Goal: Task Accomplishment & Management: Use online tool/utility

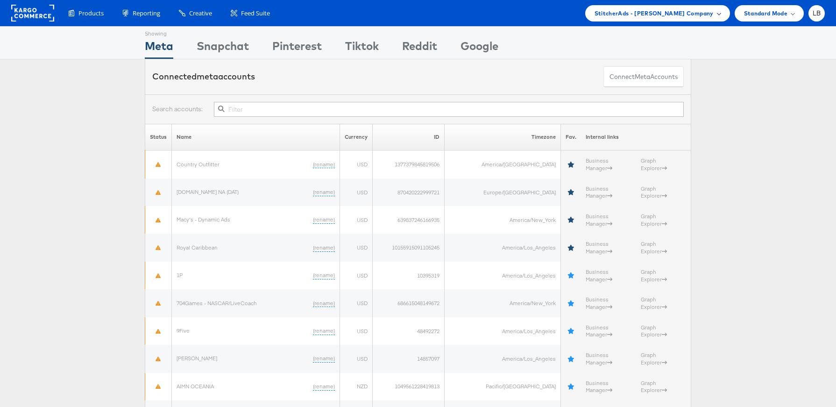
click at [653, 16] on span "StitcherAds - Adam Kirschner Company" at bounding box center [654, 13] width 119 height 10
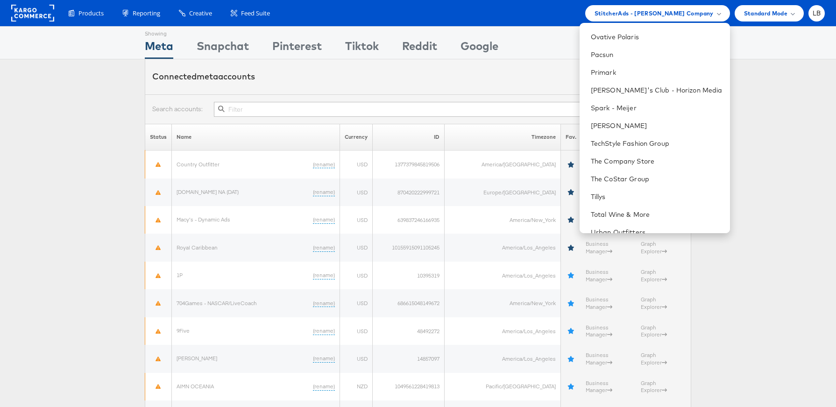
scroll to position [551, 0]
click at [634, 70] on link "Primark" at bounding box center [657, 68] width 132 height 9
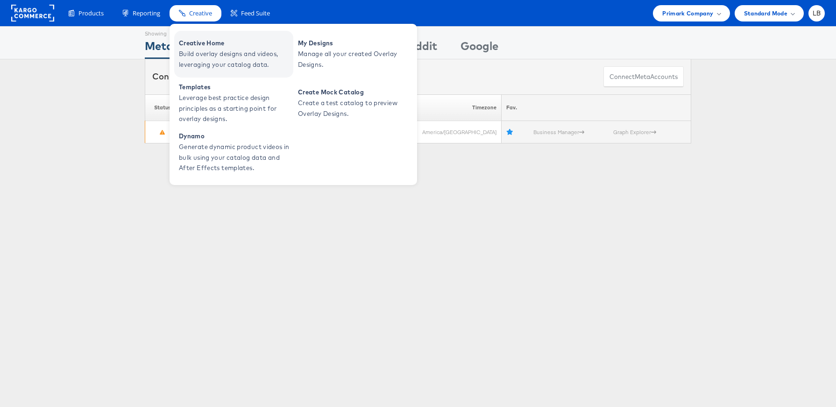
click at [203, 43] on span "Creative Home" at bounding box center [235, 43] width 112 height 11
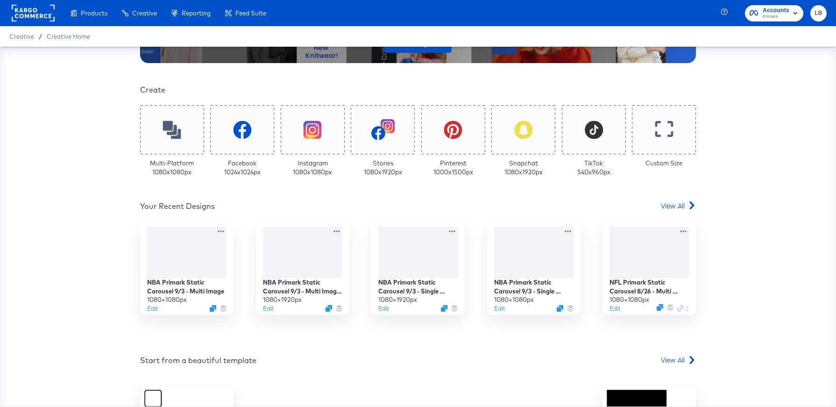
scroll to position [181, 0]
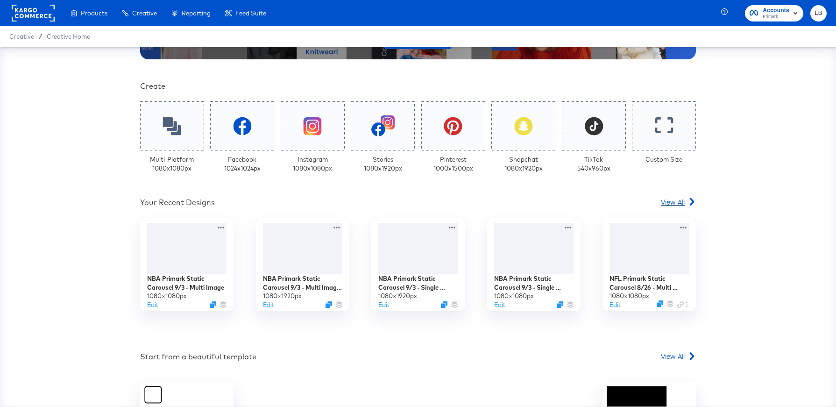
click at [672, 201] on span "View All" at bounding box center [673, 201] width 24 height 9
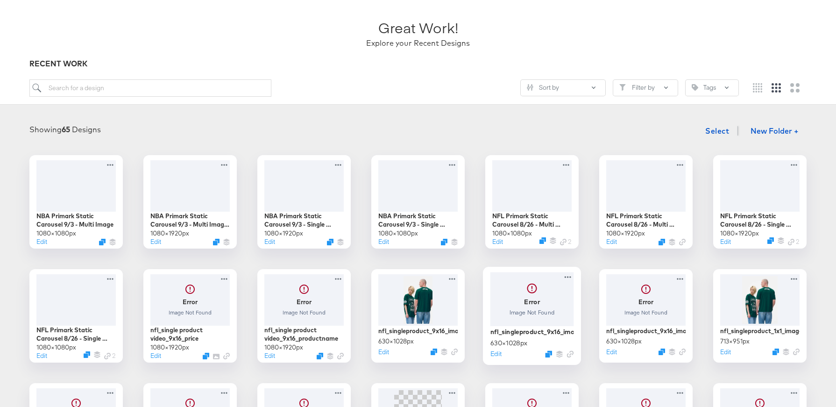
scroll to position [191, 0]
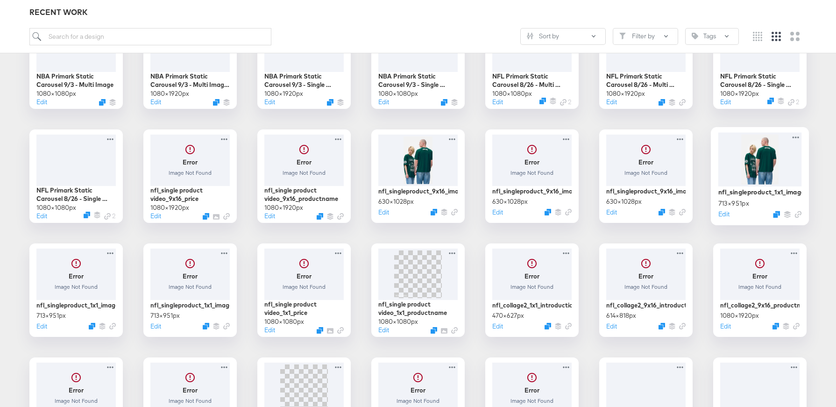
click at [774, 167] on div at bounding box center [761, 159] width 84 height 54
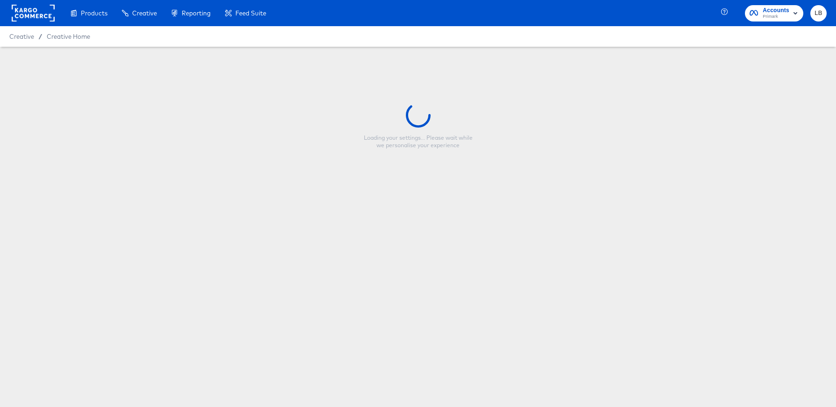
type input "nfl_singleproduct_1x1_image_3"
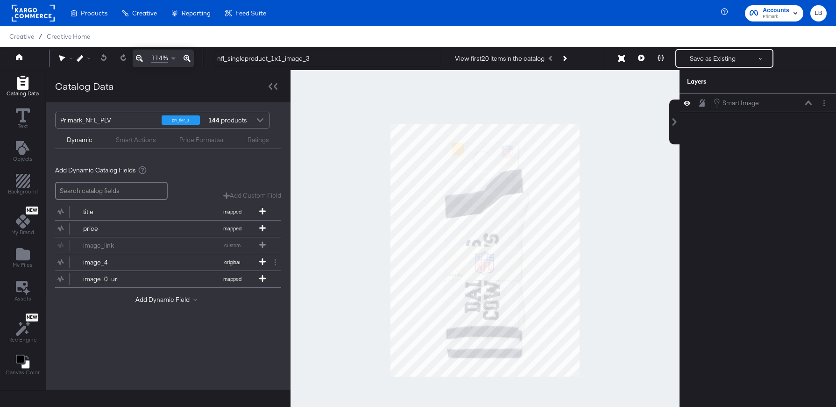
click at [616, 163] on div at bounding box center [485, 250] width 389 height 361
click at [827, 100] on button "Layer Options" at bounding box center [824, 103] width 10 height 10
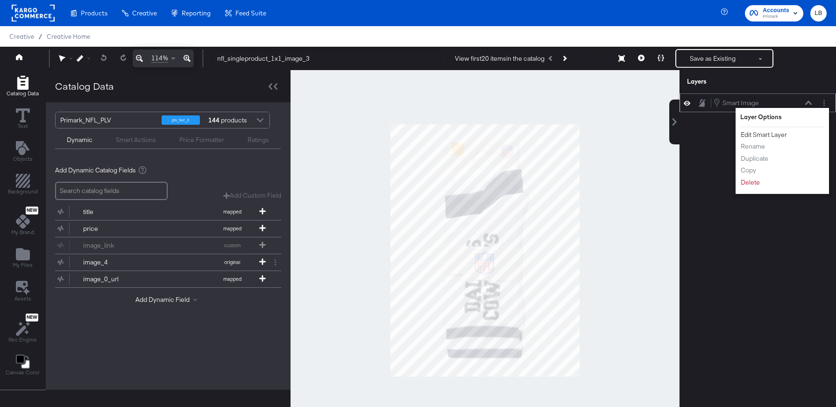
click at [781, 132] on button "Edit Smart Layer" at bounding box center [763, 135] width 47 height 10
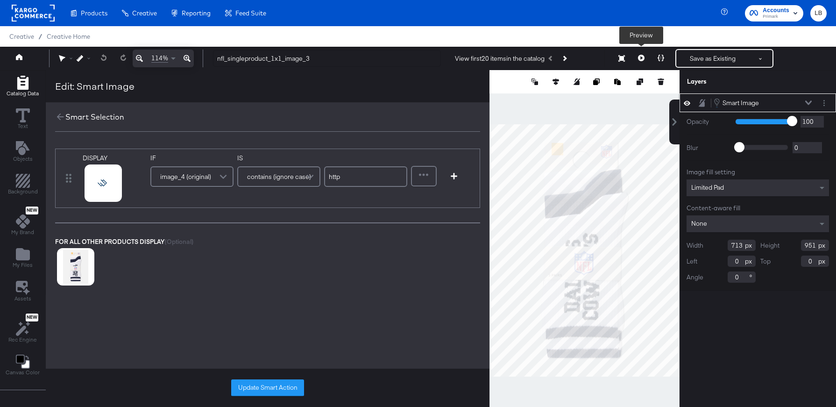
click at [641, 61] on icon at bounding box center [641, 58] width 7 height 7
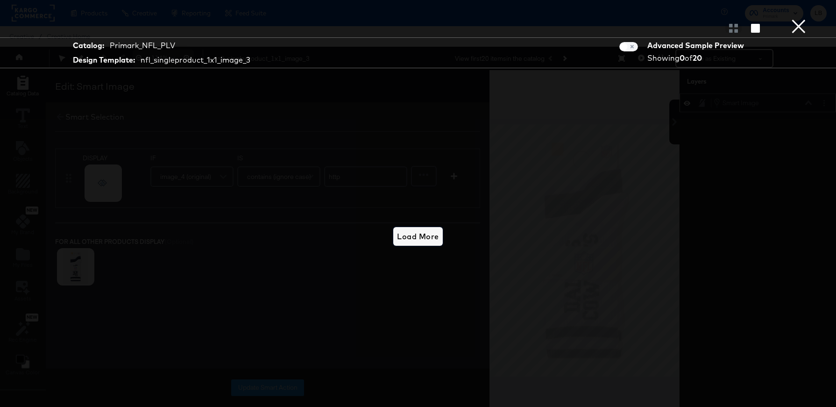
click at [431, 244] on button "Load More" at bounding box center [417, 236] width 49 height 19
click at [802, 19] on button "×" at bounding box center [799, 9] width 19 height 19
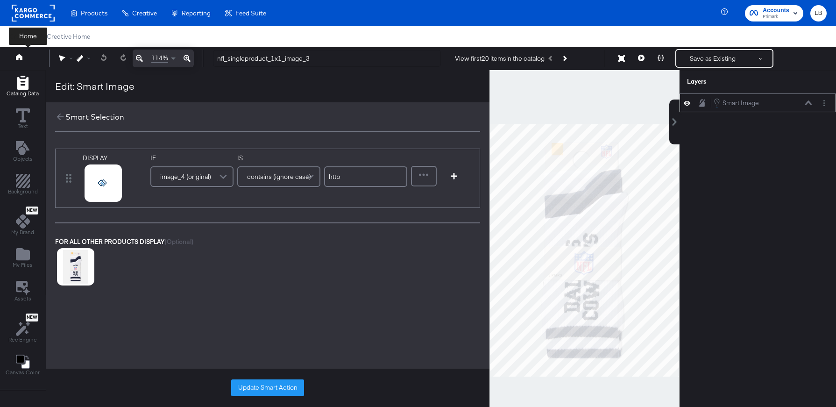
click at [21, 57] on icon at bounding box center [19, 57] width 7 height 6
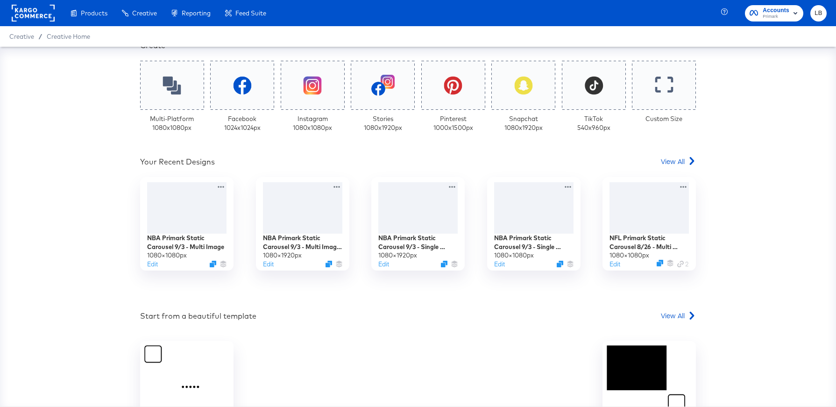
scroll to position [225, 0]
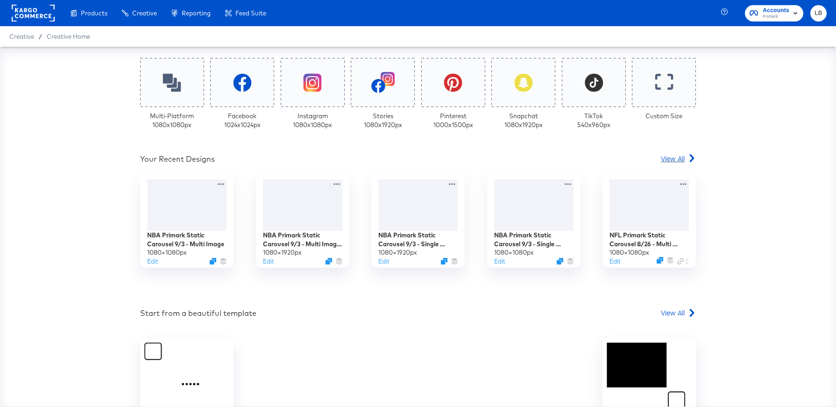
click at [669, 163] on link "View All" at bounding box center [678, 161] width 35 height 14
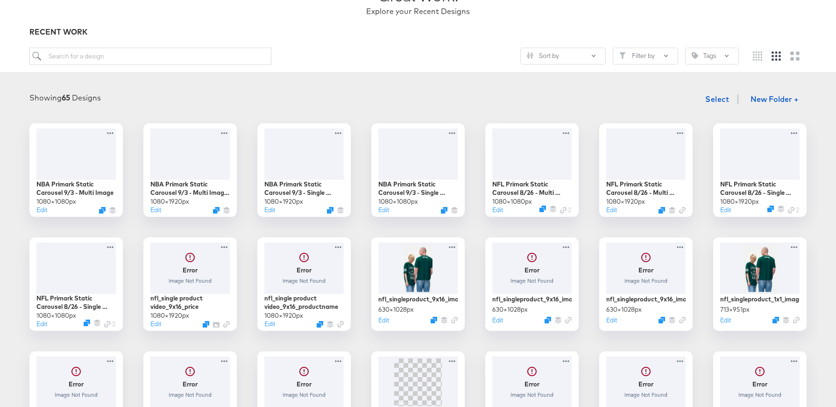
scroll to position [84, 0]
click at [82, 269] on div at bounding box center [77, 267] width 84 height 54
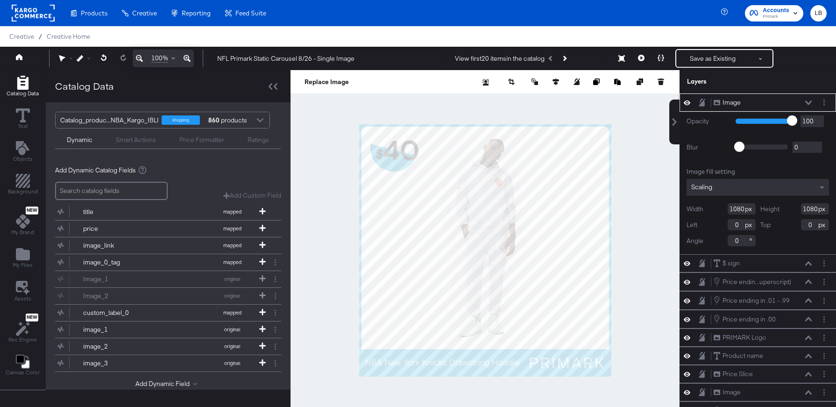
click at [805, 103] on icon at bounding box center [808, 102] width 7 height 5
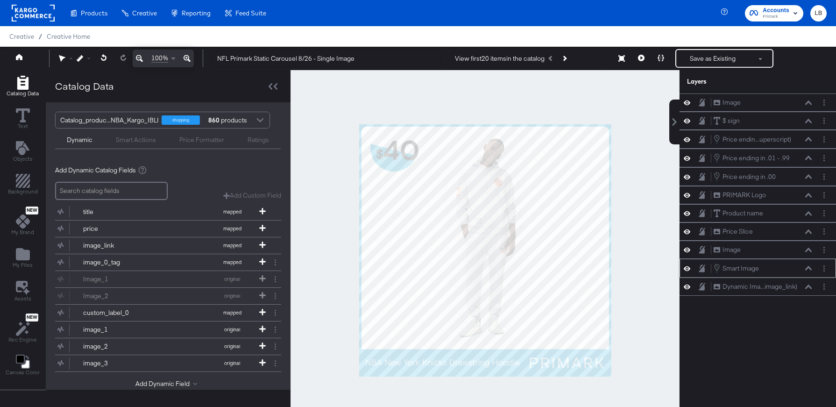
click at [689, 268] on icon at bounding box center [687, 268] width 7 height 5
click at [689, 270] on icon at bounding box center [687, 268] width 7 height 6
click at [689, 286] on icon at bounding box center [687, 287] width 7 height 5
click at [689, 286] on icon at bounding box center [687, 287] width 7 height 6
click at [808, 269] on icon at bounding box center [808, 268] width 7 height 5
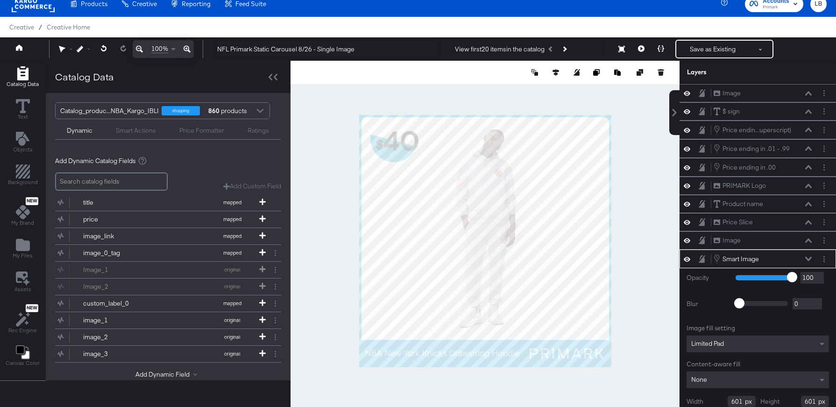
scroll to position [40, 0]
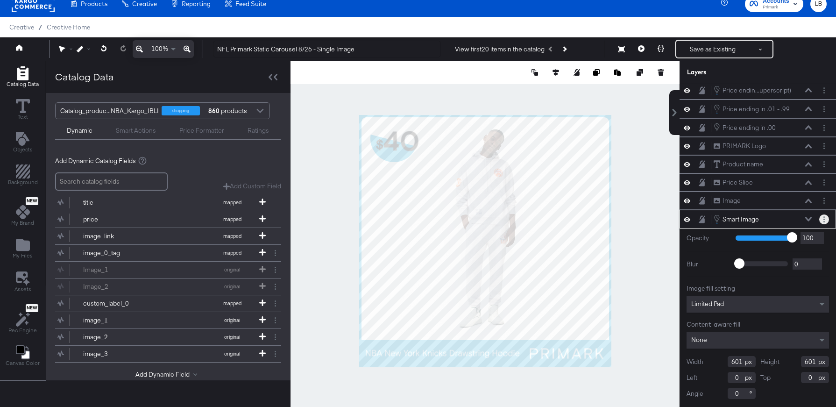
click at [825, 219] on button "Layer Options" at bounding box center [824, 219] width 10 height 10
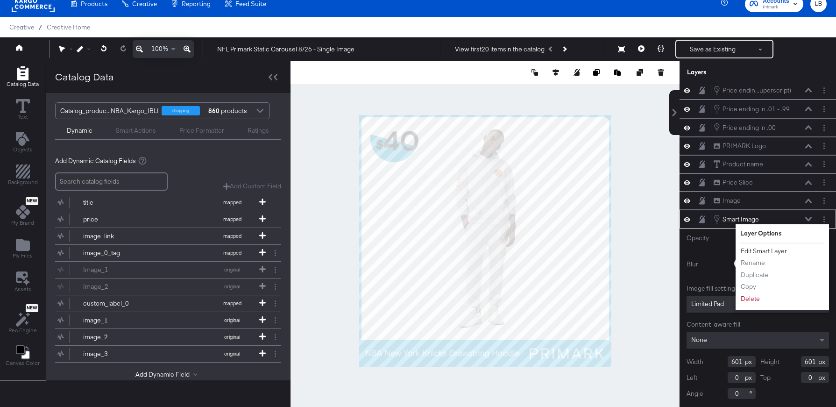
click at [769, 249] on button "Edit Smart Layer" at bounding box center [763, 251] width 47 height 10
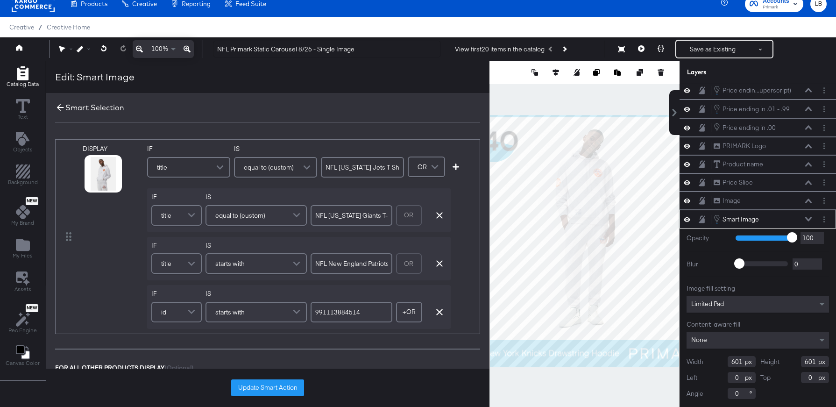
click at [59, 107] on icon at bounding box center [60, 107] width 10 height 10
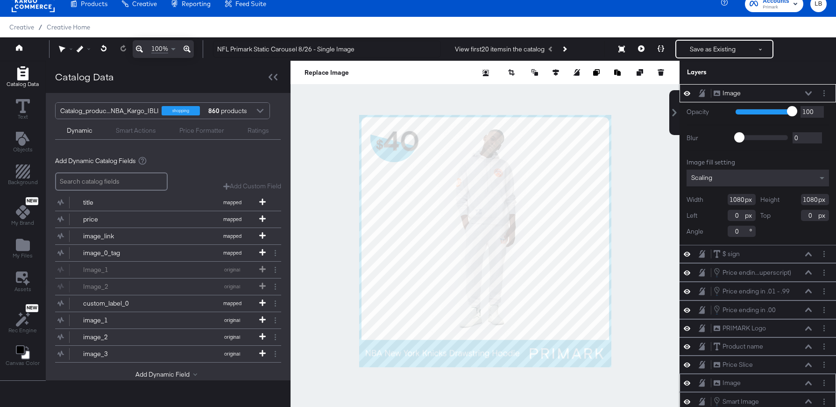
scroll to position [22, 0]
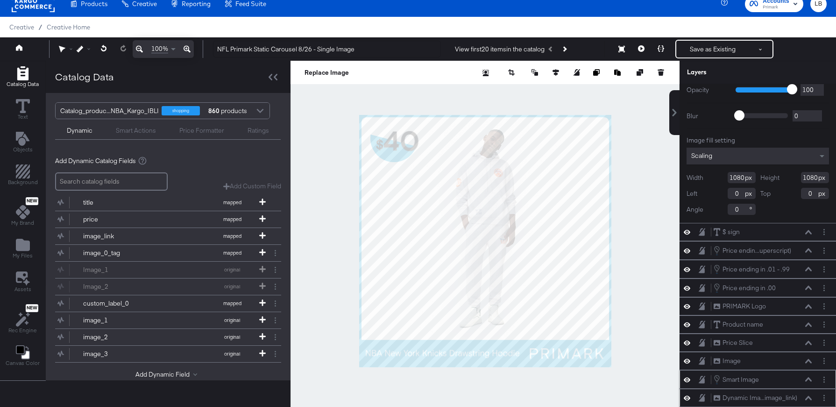
click at [784, 380] on div "Smart Image Smart Image" at bounding box center [762, 379] width 99 height 10
click at [825, 380] on button "Layer Options" at bounding box center [824, 380] width 10 height 10
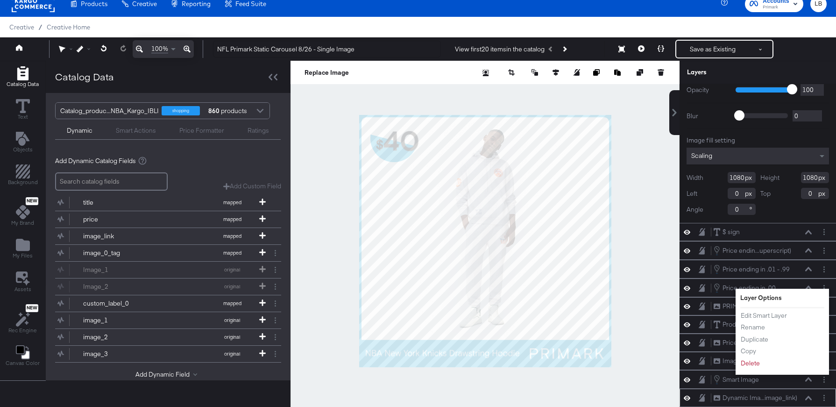
click at [809, 382] on div "Smart Image Smart Image" at bounding box center [762, 379] width 99 height 10
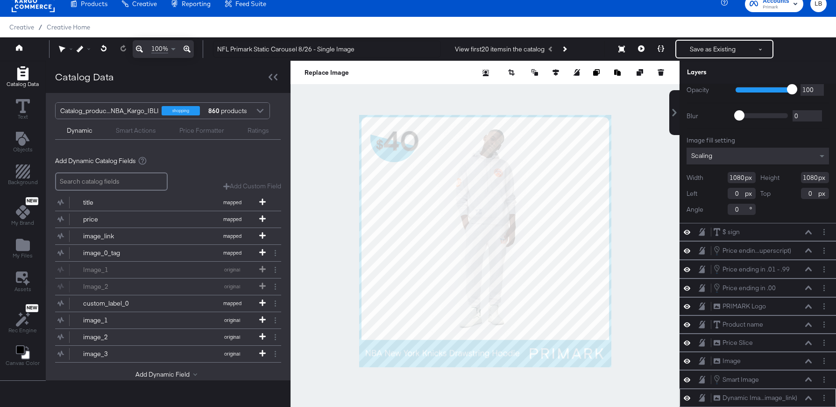
click at [809, 376] on div "Smart Image Smart Image" at bounding box center [762, 379] width 99 height 10
click at [809, 378] on icon at bounding box center [808, 379] width 7 height 4
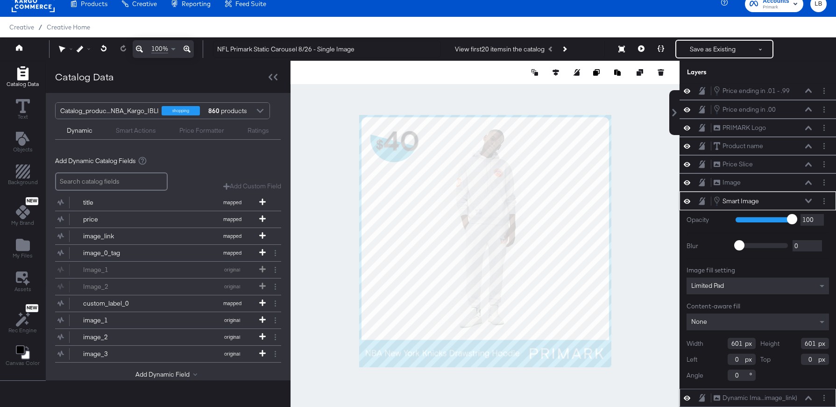
scroll to position [24, 0]
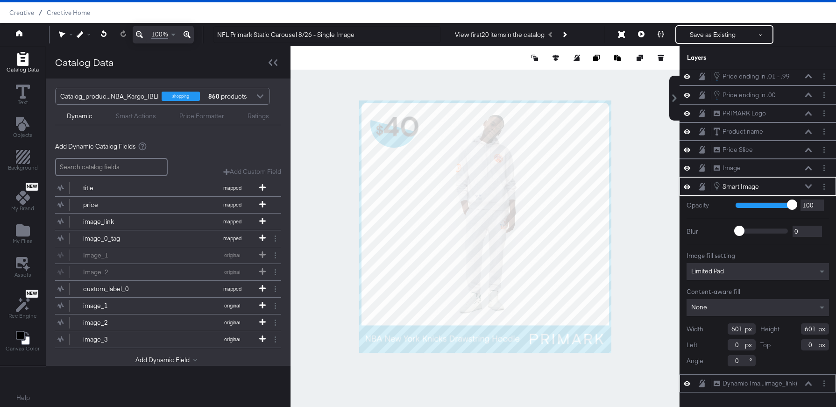
click at [809, 382] on icon at bounding box center [808, 383] width 7 height 4
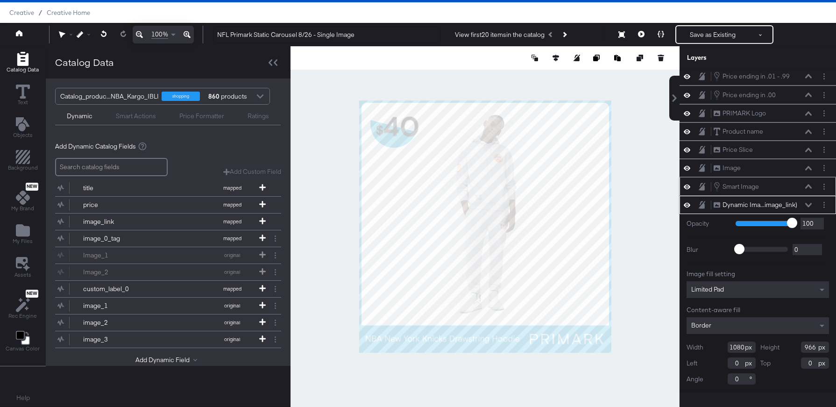
click at [810, 188] on icon at bounding box center [808, 186] width 7 height 5
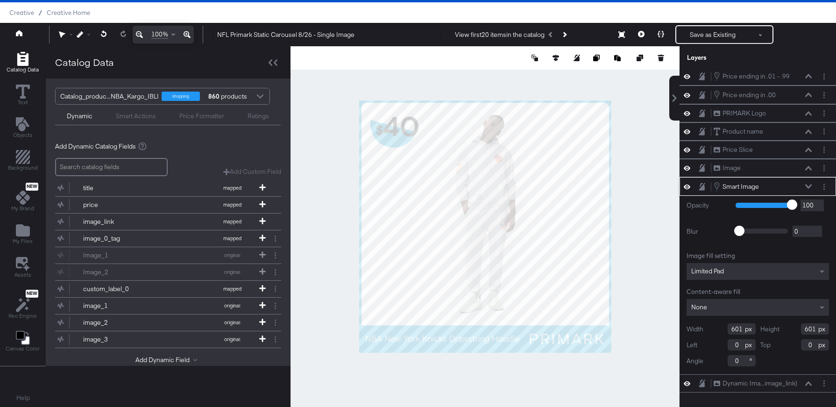
drag, startPoint x: 742, startPoint y: 326, endPoint x: 682, endPoint y: 326, distance: 60.3
click at [682, 326] on div "Opacity 1 100 100 Blur 0 2000 0 Image fill setting Limited Pad Content-aware fi…" at bounding box center [758, 285] width 157 height 178
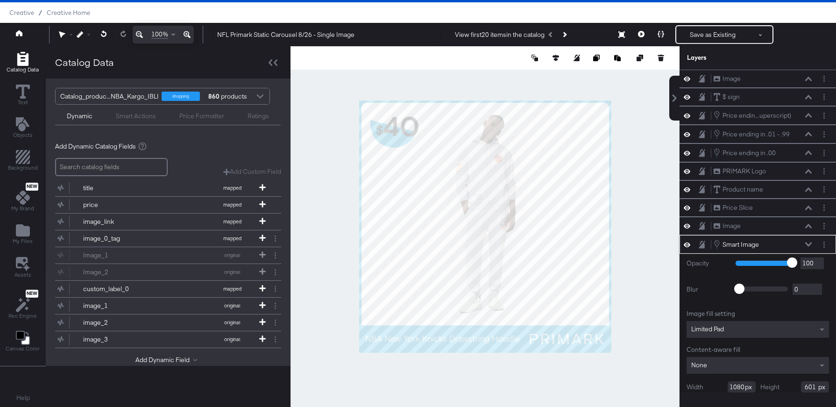
scroll to position [58, 0]
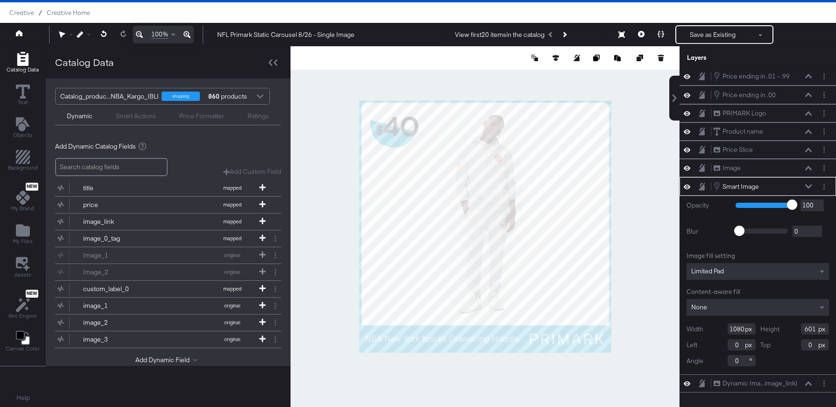
type input "1080"
drag, startPoint x: 815, startPoint y: 329, endPoint x: 758, endPoint y: 329, distance: 57.0
click at [758, 329] on div "Width 1080 Height 601 Left 0 Top 0 Angle 0" at bounding box center [758, 344] width 142 height 43
type input "966"
click at [809, 384] on icon at bounding box center [808, 383] width 7 height 5
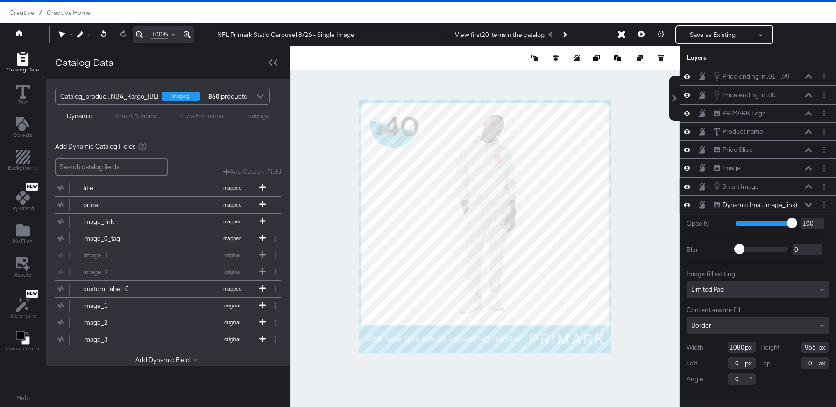
click at [810, 185] on icon at bounding box center [808, 186] width 7 height 5
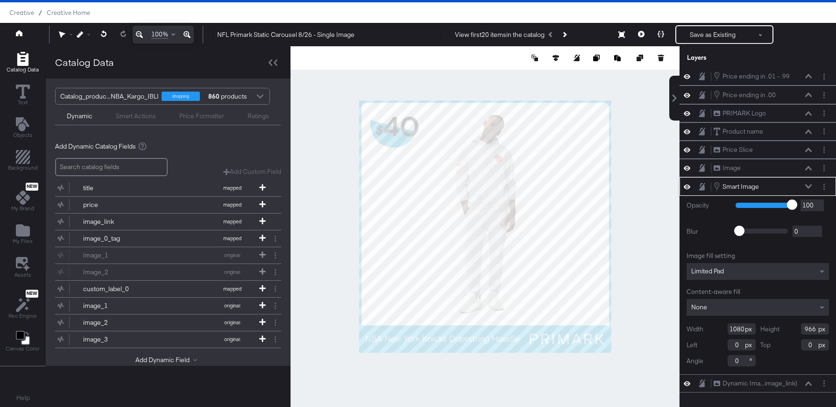
click at [775, 308] on div "None" at bounding box center [758, 307] width 142 height 17
click at [712, 34] on button "Save as Existing" at bounding box center [712, 34] width 73 height 17
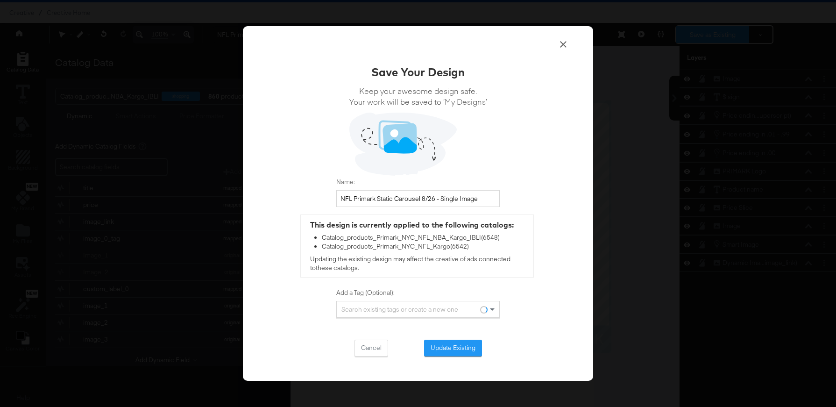
scroll to position [0, 0]
click at [473, 345] on button "Update Existing" at bounding box center [453, 348] width 58 height 17
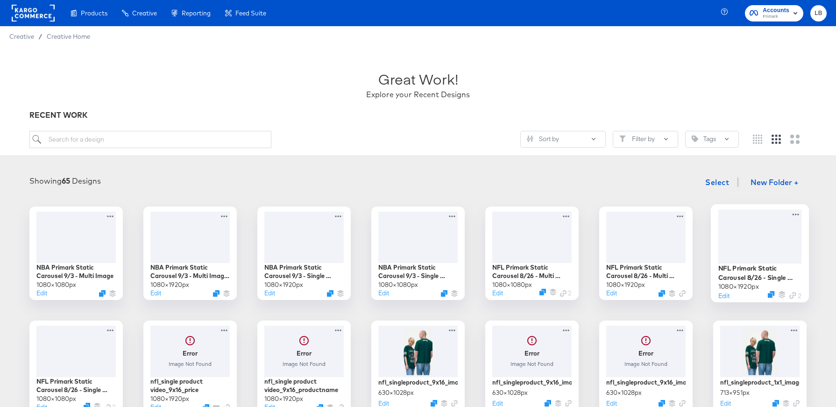
click at [754, 240] on div at bounding box center [761, 236] width 84 height 54
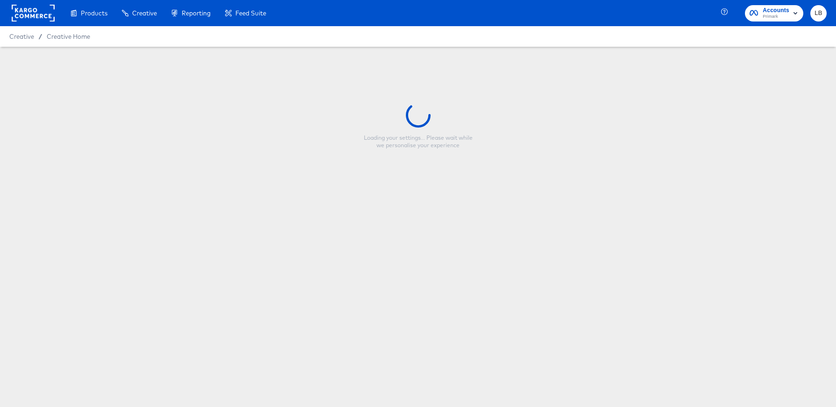
type input "NFL Primark Static Carousel 8/26 - Single Image 9:16"
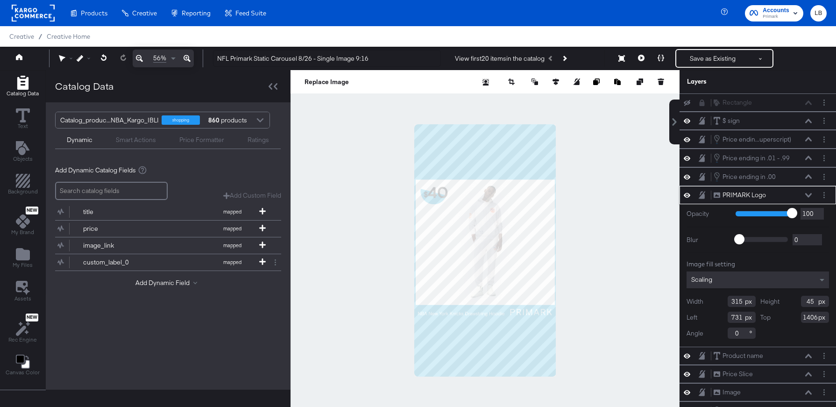
click at [808, 194] on icon at bounding box center [808, 195] width 7 height 5
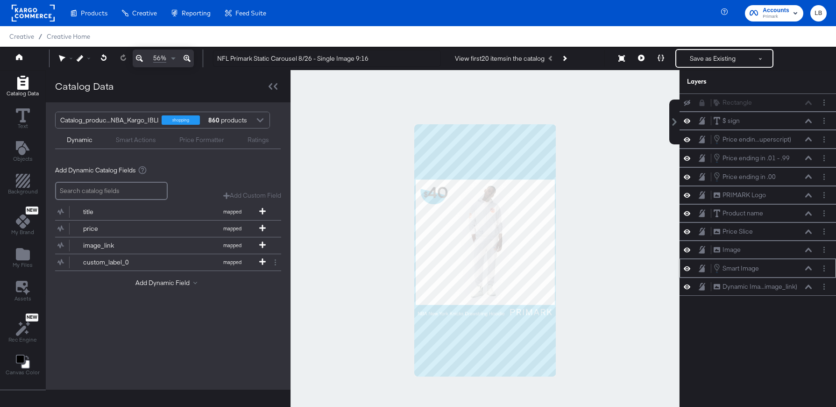
click at [686, 265] on icon at bounding box center [687, 268] width 7 height 8
click at [688, 265] on button at bounding box center [686, 267] width 7 height 7
click at [810, 267] on icon at bounding box center [808, 268] width 7 height 5
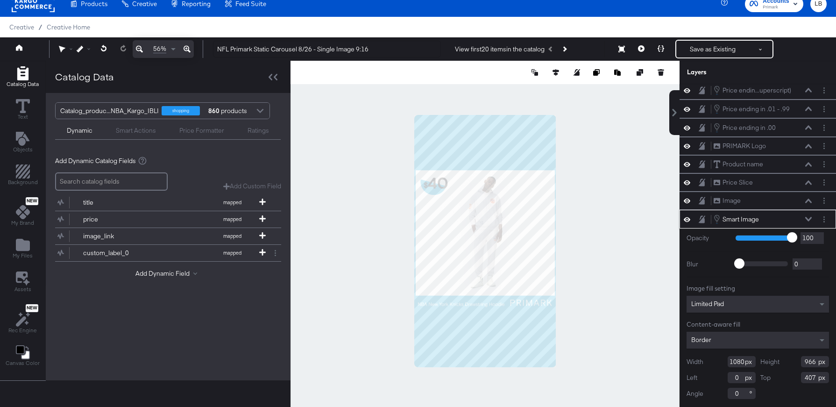
click at [808, 219] on icon at bounding box center [808, 219] width 7 height 5
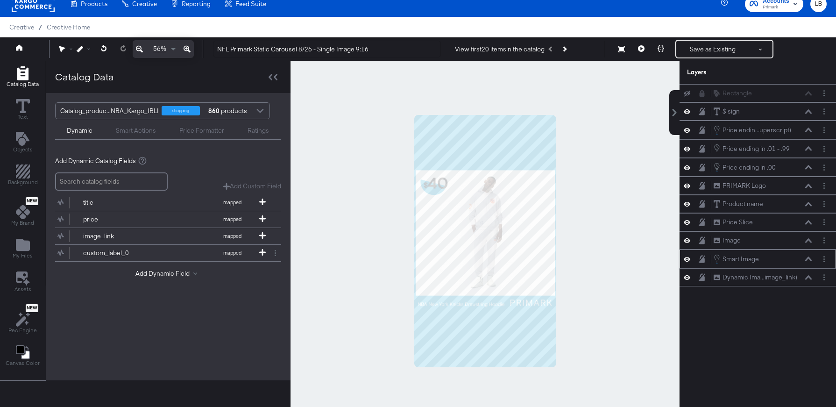
scroll to position [0, 0]
click at [811, 275] on icon at bounding box center [808, 277] width 7 height 5
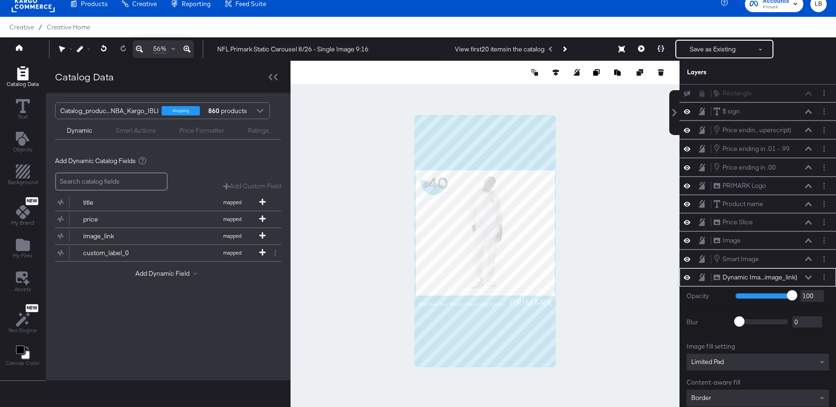
scroll to position [58, 0]
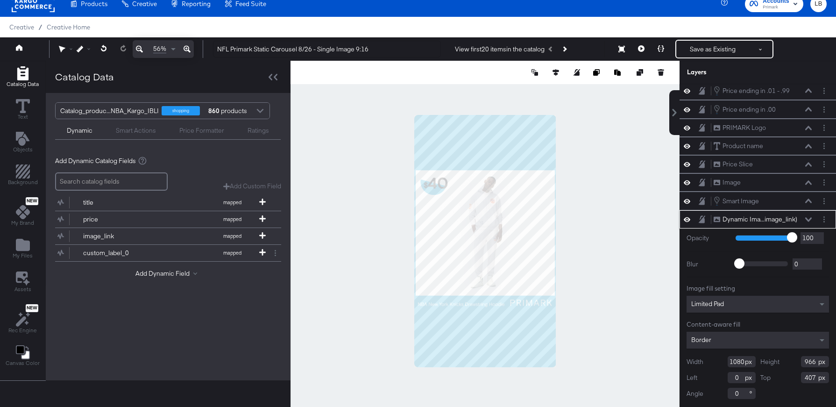
click at [810, 220] on icon at bounding box center [808, 219] width 7 height 5
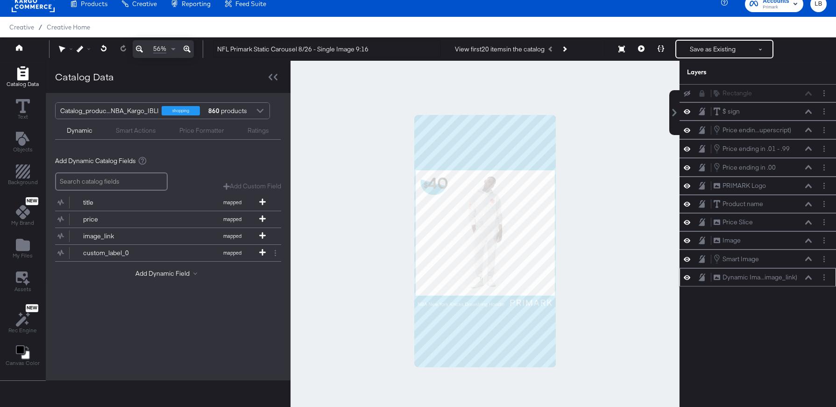
scroll to position [0, 0]
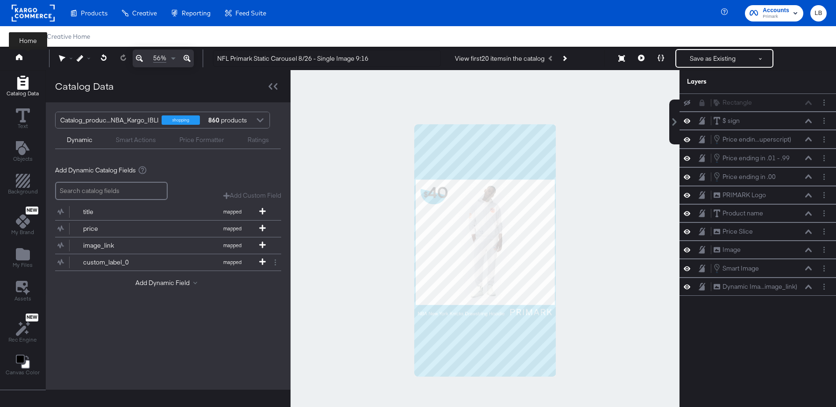
click at [18, 56] on icon at bounding box center [19, 57] width 7 height 6
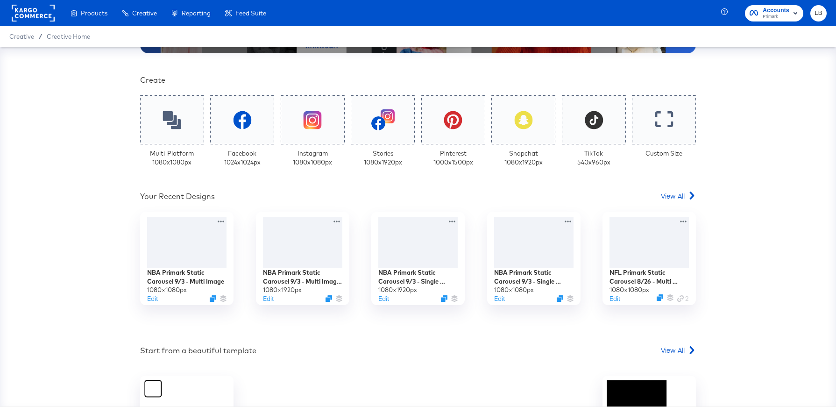
scroll to position [191, 0]
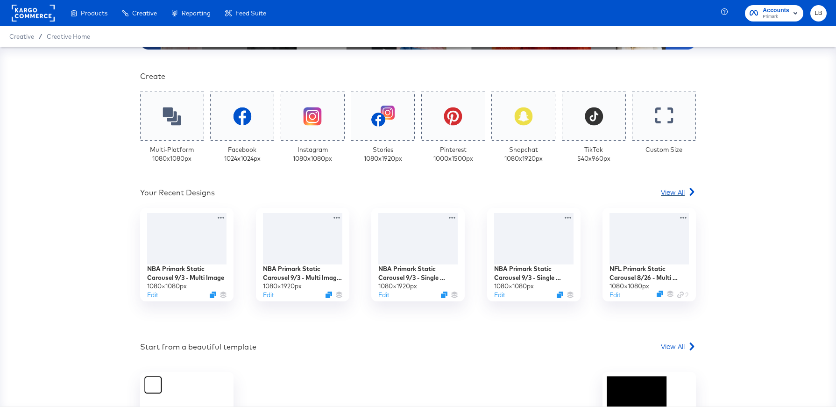
click at [668, 187] on span "View All" at bounding box center [673, 191] width 24 height 9
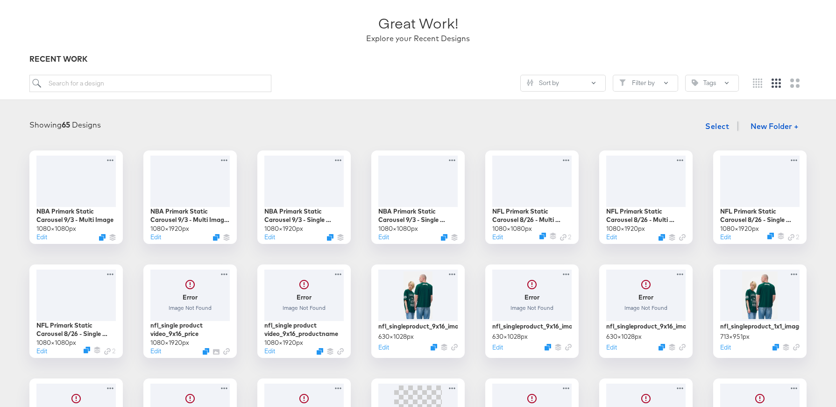
scroll to position [57, 0]
click at [550, 184] on div at bounding box center [533, 180] width 84 height 54
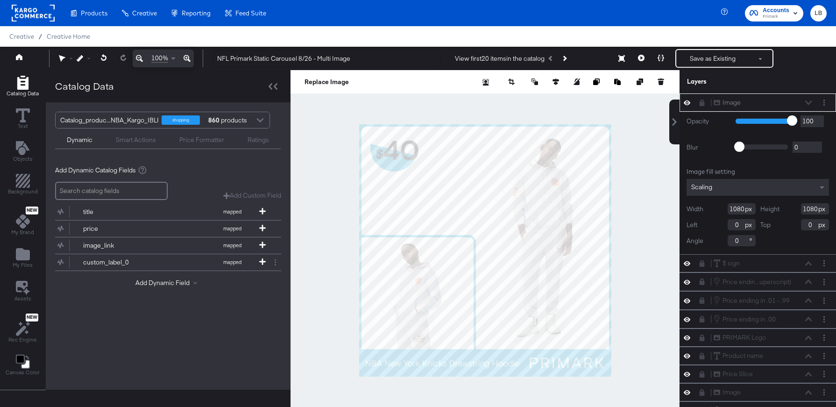
click at [806, 101] on div "Image Image" at bounding box center [762, 103] width 99 height 10
click at [809, 100] on div "Image Image" at bounding box center [762, 103] width 99 height 10
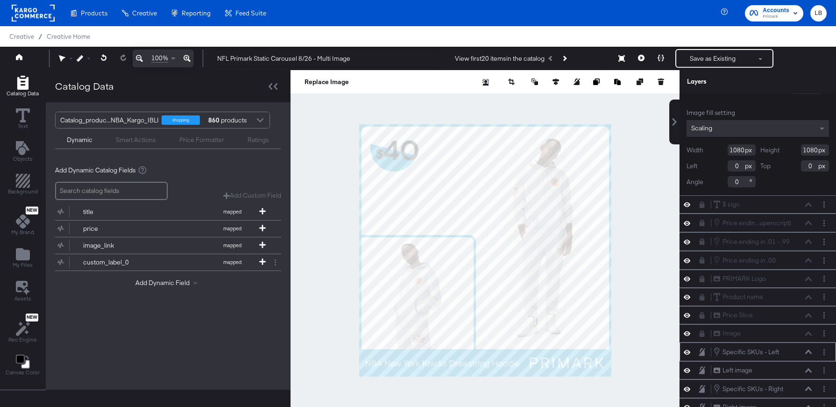
scroll to position [24, 0]
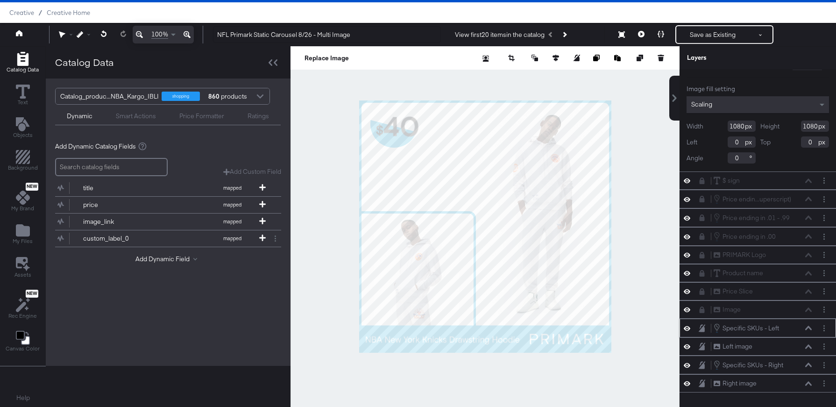
click at [809, 327] on icon at bounding box center [808, 328] width 7 height 4
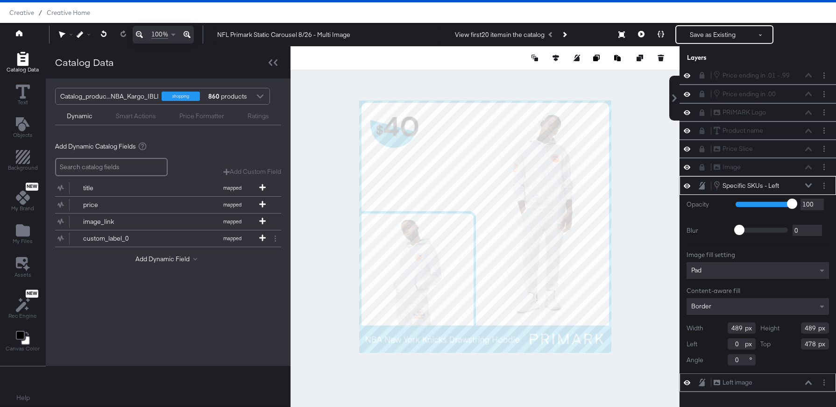
click at [810, 383] on icon at bounding box center [808, 382] width 7 height 4
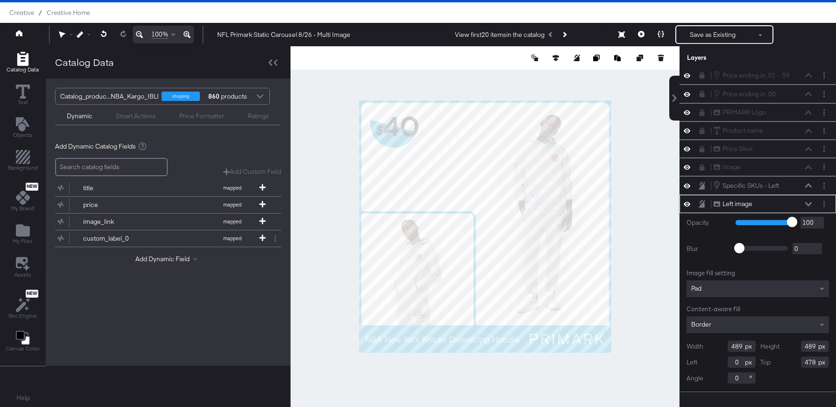
scroll to position [95, 0]
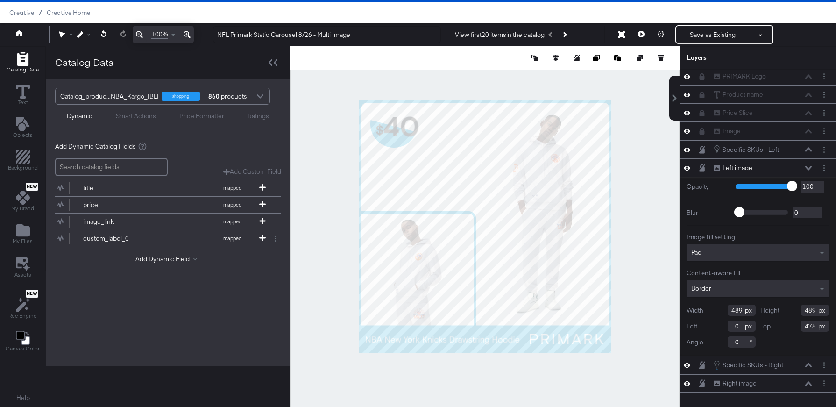
click at [809, 361] on div "Specific SKUs - Right Specific SKUs - Right" at bounding box center [762, 365] width 99 height 10
click at [808, 362] on div "Specific SKUs - Right Specific SKUs - Right" at bounding box center [762, 365] width 99 height 10
click at [809, 362] on button at bounding box center [808, 365] width 7 height 6
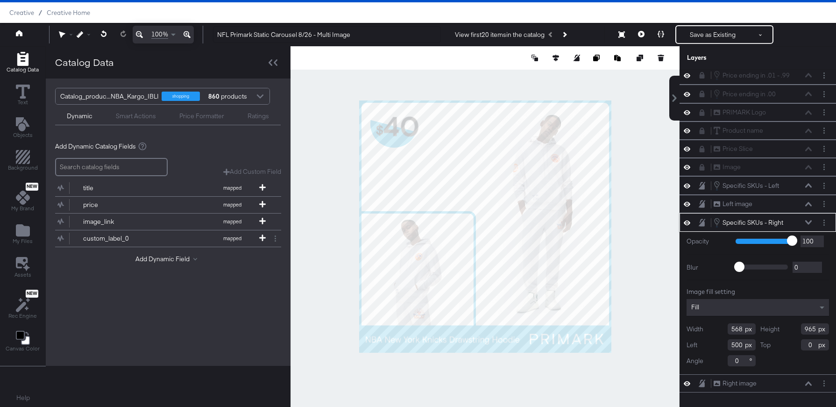
scroll to position [59, 0]
click at [807, 384] on icon at bounding box center [808, 383] width 7 height 4
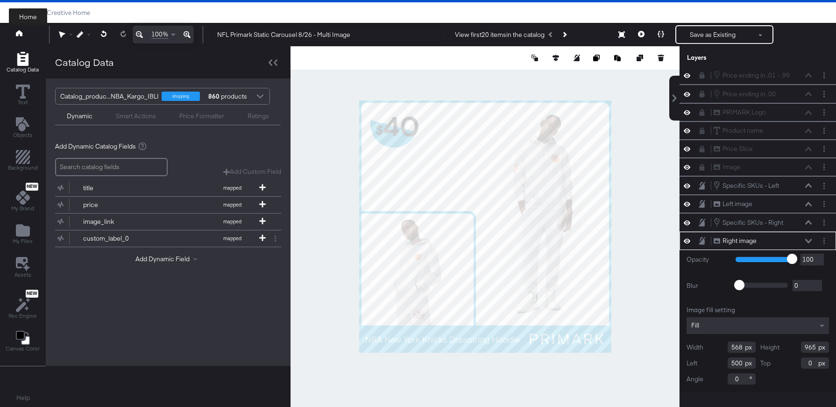
click at [18, 37] on link at bounding box center [19, 34] width 7 height 9
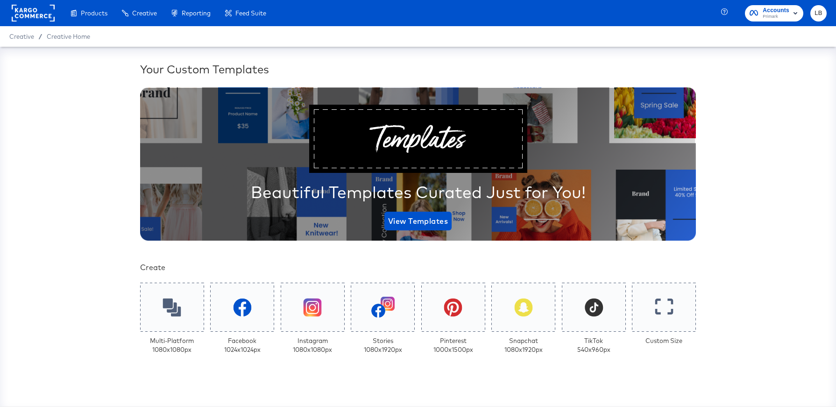
scroll to position [187, 0]
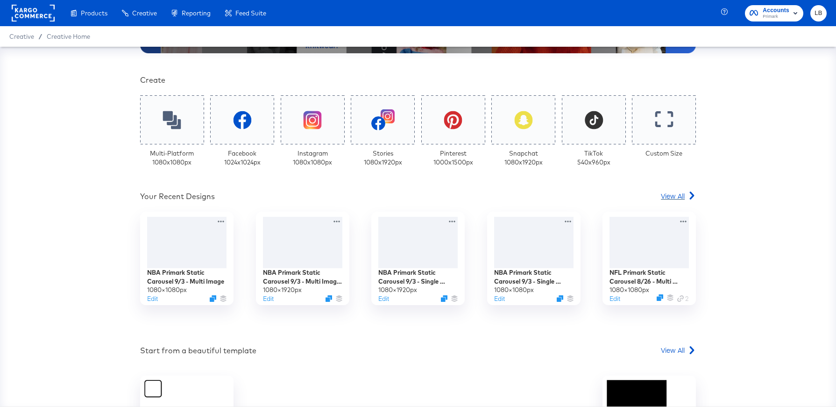
click at [673, 198] on span "View All" at bounding box center [673, 195] width 24 height 9
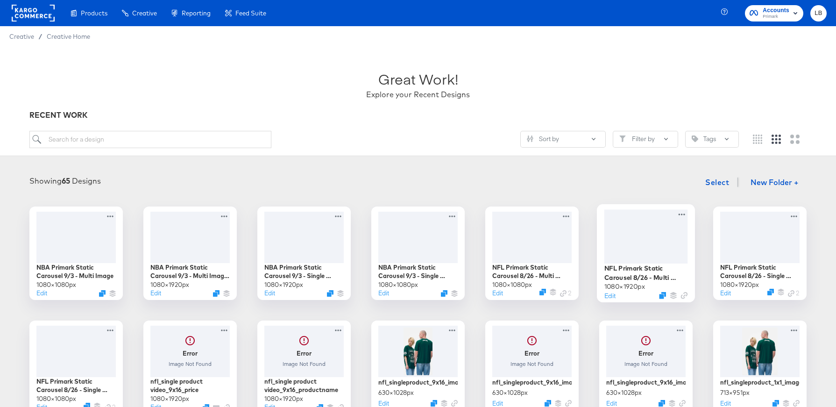
click at [653, 239] on div at bounding box center [647, 236] width 84 height 54
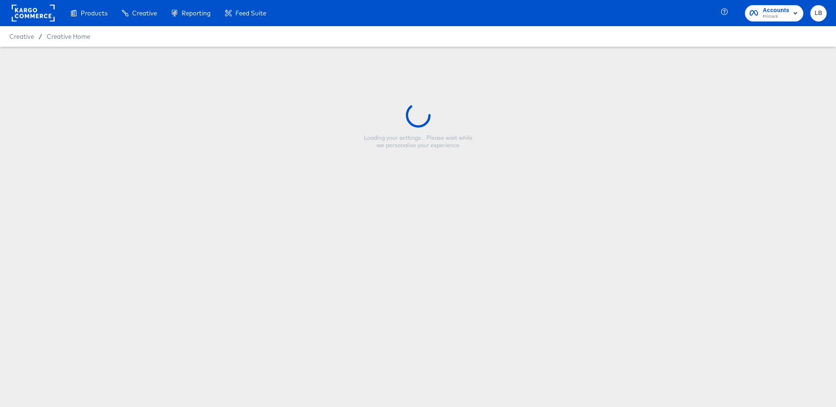
type input "NFL Primark Static Carousel 8/26 - Multi Image 9:16"
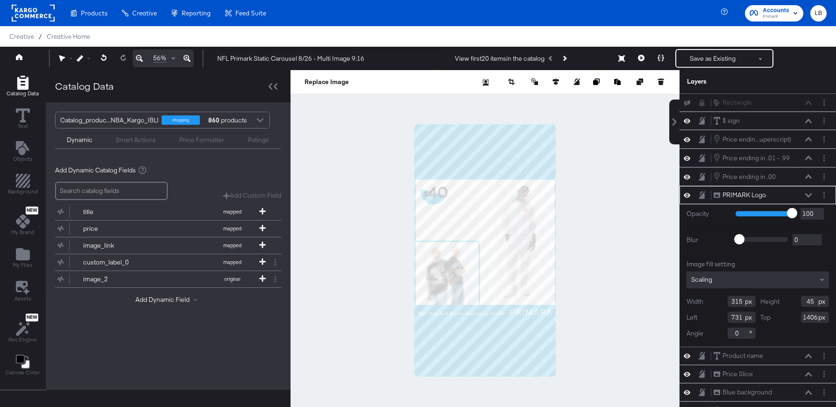
click at [809, 193] on icon at bounding box center [808, 195] width 7 height 5
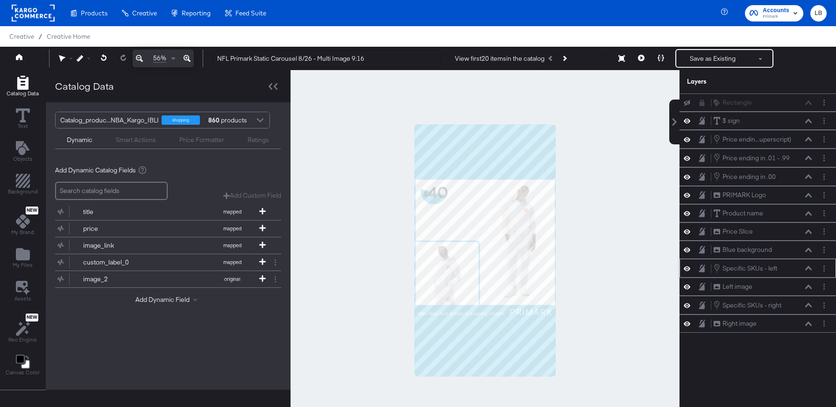
click at [689, 267] on icon at bounding box center [687, 268] width 7 height 5
click at [689, 267] on icon at bounding box center [687, 268] width 7 height 6
click at [808, 266] on icon at bounding box center [808, 268] width 7 height 5
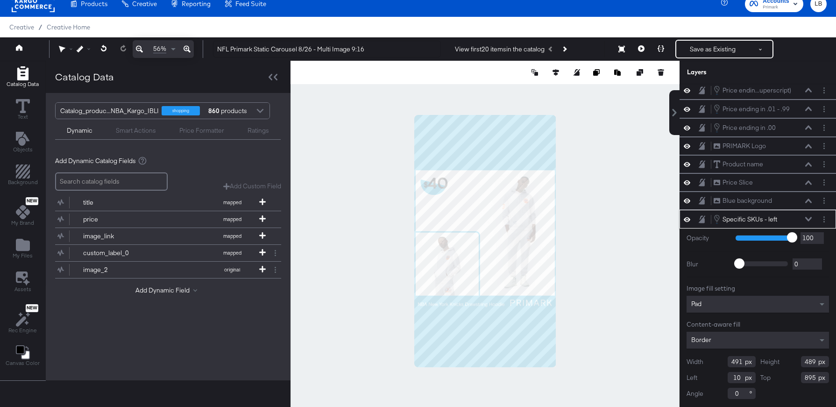
scroll to position [95, 0]
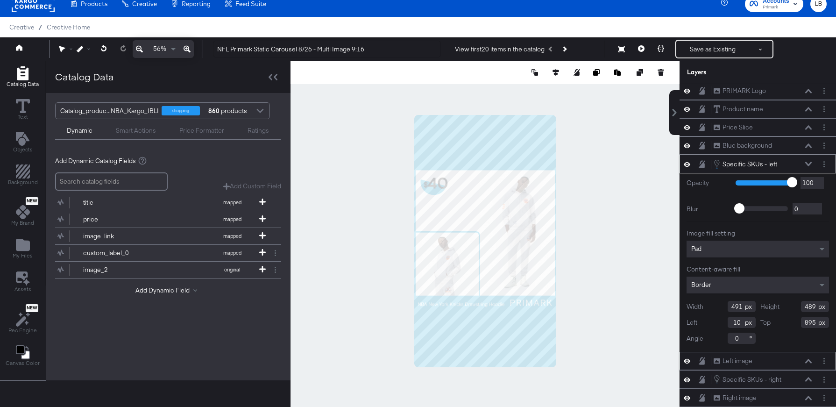
click at [808, 360] on icon at bounding box center [808, 361] width 7 height 4
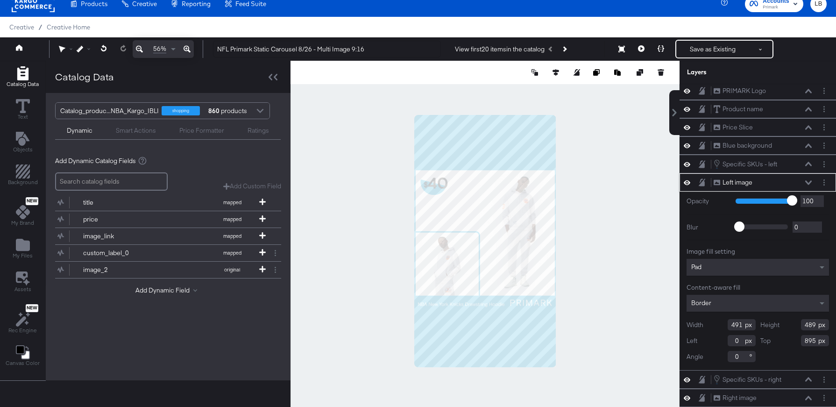
scroll to position [24, 0]
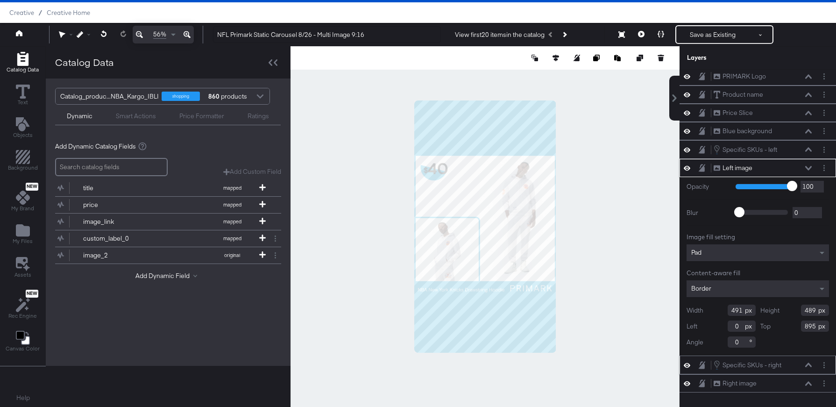
click at [810, 364] on icon at bounding box center [808, 365] width 7 height 4
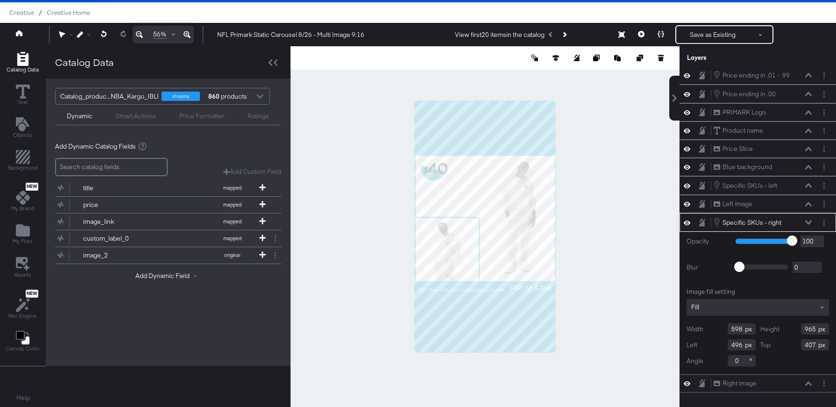
scroll to position [59, 0]
click at [809, 384] on icon at bounding box center [808, 383] width 7 height 5
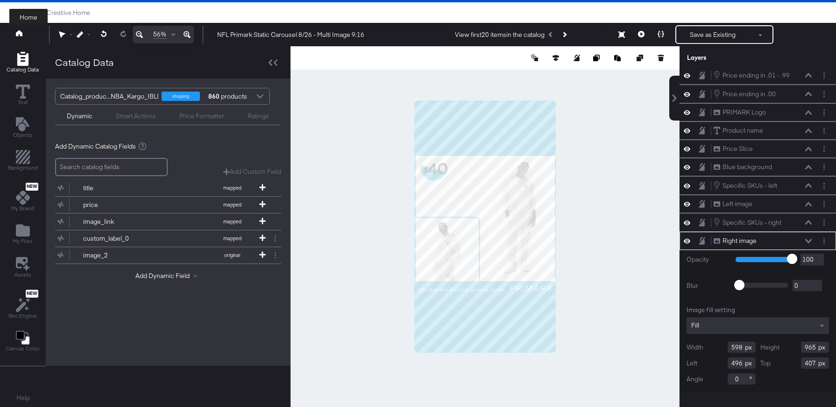
click at [23, 37] on button at bounding box center [27, 34] width 37 height 17
click at [18, 33] on icon at bounding box center [19, 33] width 7 height 6
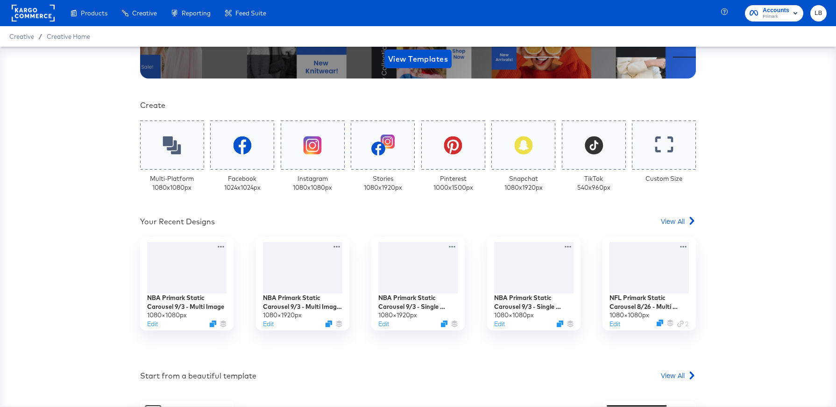
scroll to position [209, 0]
